Goal: Check status

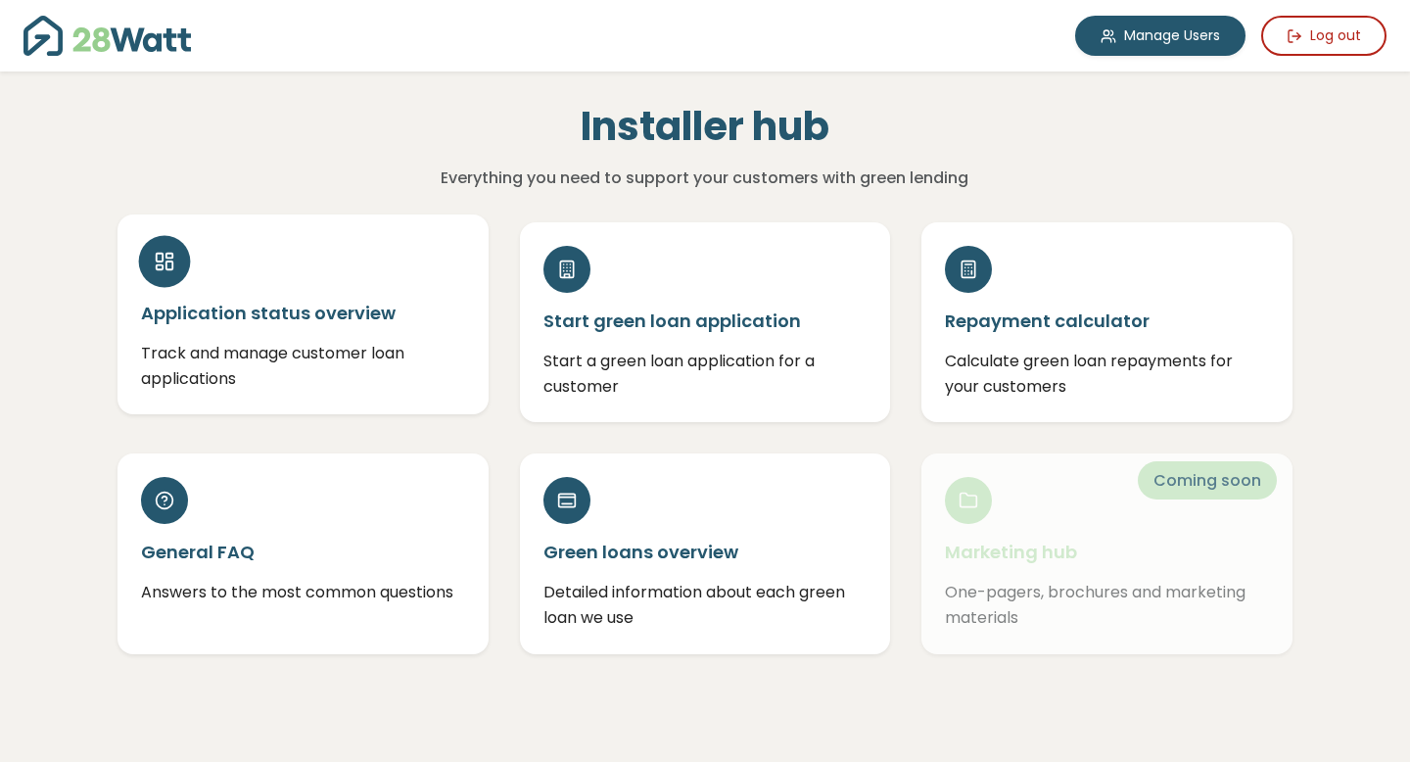
click at [275, 334] on div "Application status overview Track and manage customer loan applications" at bounding box center [303, 314] width 371 height 200
